Goal: Use online tool/utility: Utilize a website feature to perform a specific function

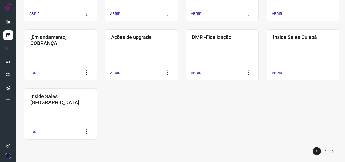
scroll to position [250, 0]
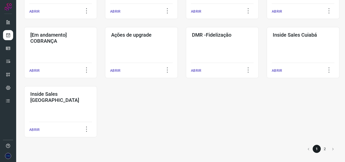
click at [321, 149] on li "2" at bounding box center [325, 149] width 8 height 8
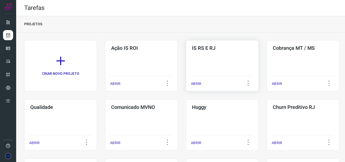
click at [207, 78] on div "ABRIR" at bounding box center [222, 82] width 63 height 13
click at [215, 78] on div "ABRIR" at bounding box center [222, 82] width 63 height 13
click at [198, 84] on p "ABRIR" at bounding box center [196, 83] width 10 height 5
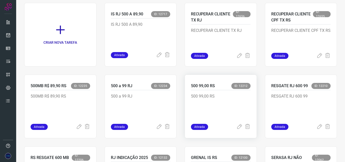
scroll to position [51, 0]
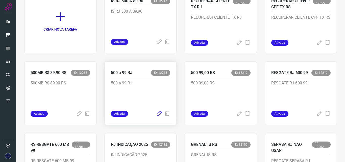
click at [156, 112] on icon at bounding box center [159, 114] width 6 height 6
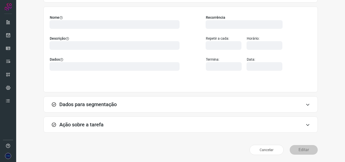
scroll to position [35, 0]
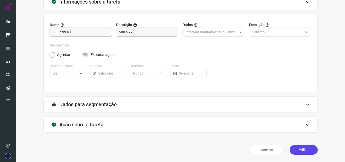
click at [294, 150] on button "Editar" at bounding box center [304, 150] width 28 height 10
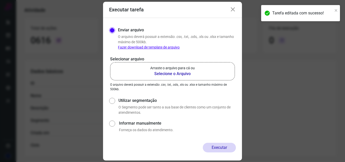
click at [185, 76] on b "Selecione o Arquivo" at bounding box center [172, 74] width 45 height 6
click at [0, 0] on input "Arraste o arquivo para cá ou Selecione o Arquivo" at bounding box center [0, 0] width 0 height 0
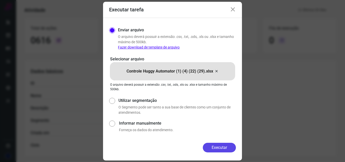
click at [216, 148] on button "Executar" at bounding box center [219, 148] width 33 height 10
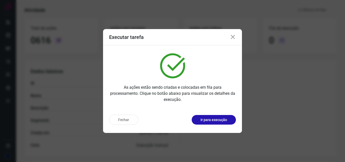
click at [233, 36] on icon at bounding box center [233, 37] width 6 height 6
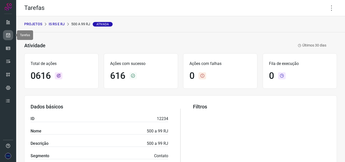
click at [10, 34] on icon at bounding box center [8, 35] width 5 height 5
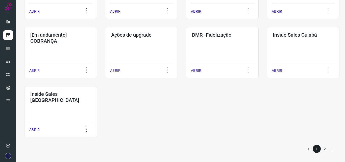
click at [323, 149] on li "2" at bounding box center [325, 149] width 8 height 8
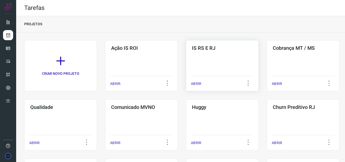
click at [216, 71] on div "IS RS E RJ ABRIR" at bounding box center [222, 65] width 73 height 51
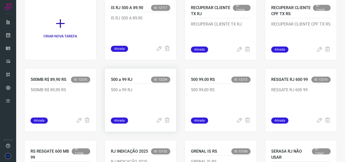
scroll to position [51, 0]
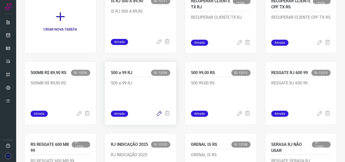
click at [157, 114] on icon at bounding box center [159, 114] width 6 height 6
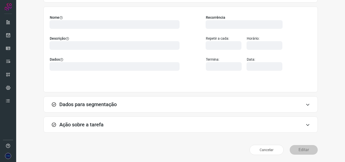
scroll to position [35, 0]
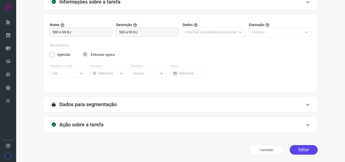
click at [302, 149] on button "Editar" at bounding box center [304, 150] width 28 height 10
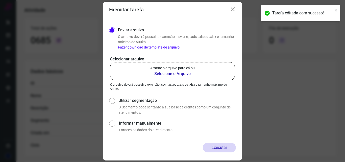
click at [180, 75] on b "Selecione o Arquivo" at bounding box center [172, 74] width 45 height 6
click at [0, 0] on input "Arraste o arquivo para cá ou Selecione o Arquivo" at bounding box center [0, 0] width 0 height 0
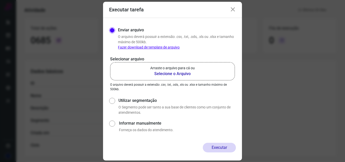
click at [187, 75] on b "Selecione o Arquivo" at bounding box center [172, 74] width 45 height 6
click at [0, 0] on input "Arraste o arquivo para cá ou Selecione o Arquivo" at bounding box center [0, 0] width 0 height 0
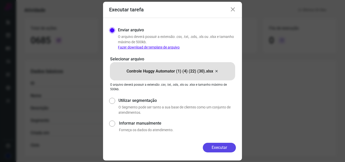
click at [212, 149] on button "Executar" at bounding box center [219, 148] width 33 height 10
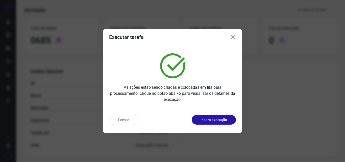
click at [233, 37] on icon at bounding box center [233, 37] width 6 height 6
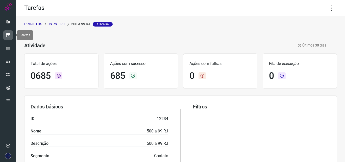
click at [7, 36] on icon at bounding box center [8, 35] width 5 height 5
